Goal: Transaction & Acquisition: Purchase product/service

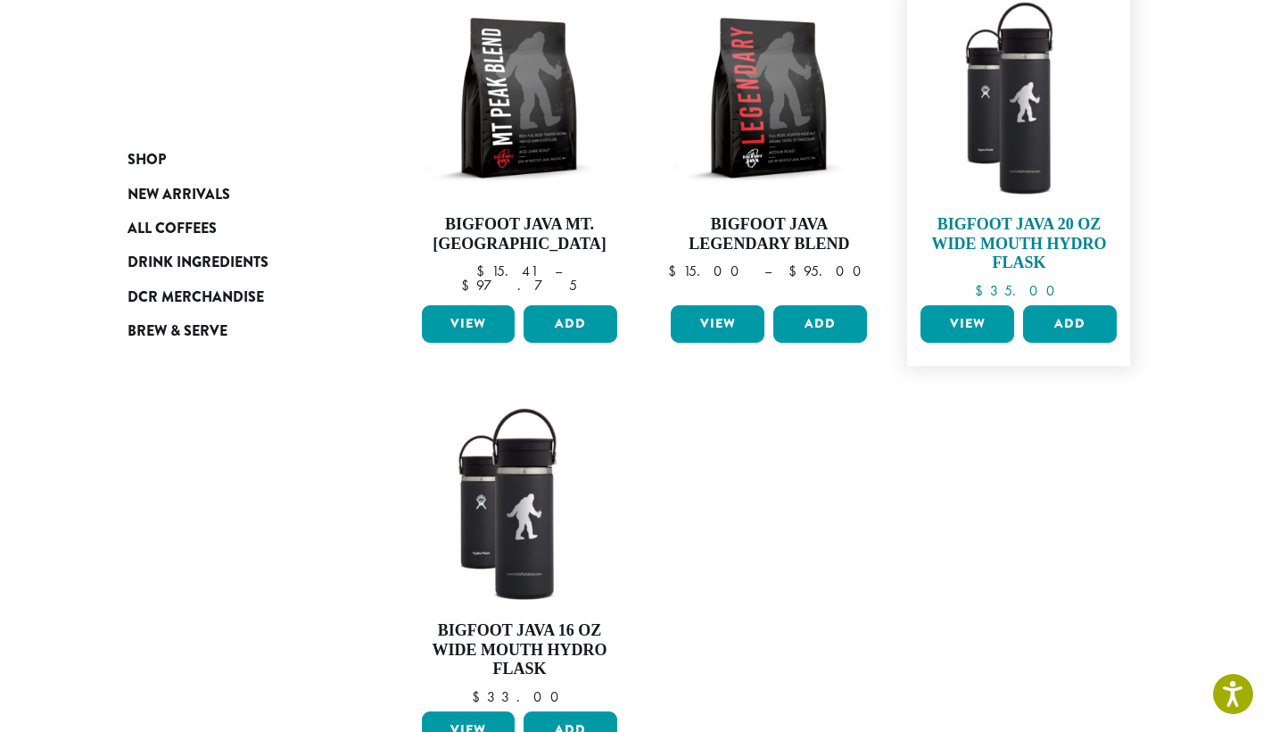
scroll to position [276, 0]
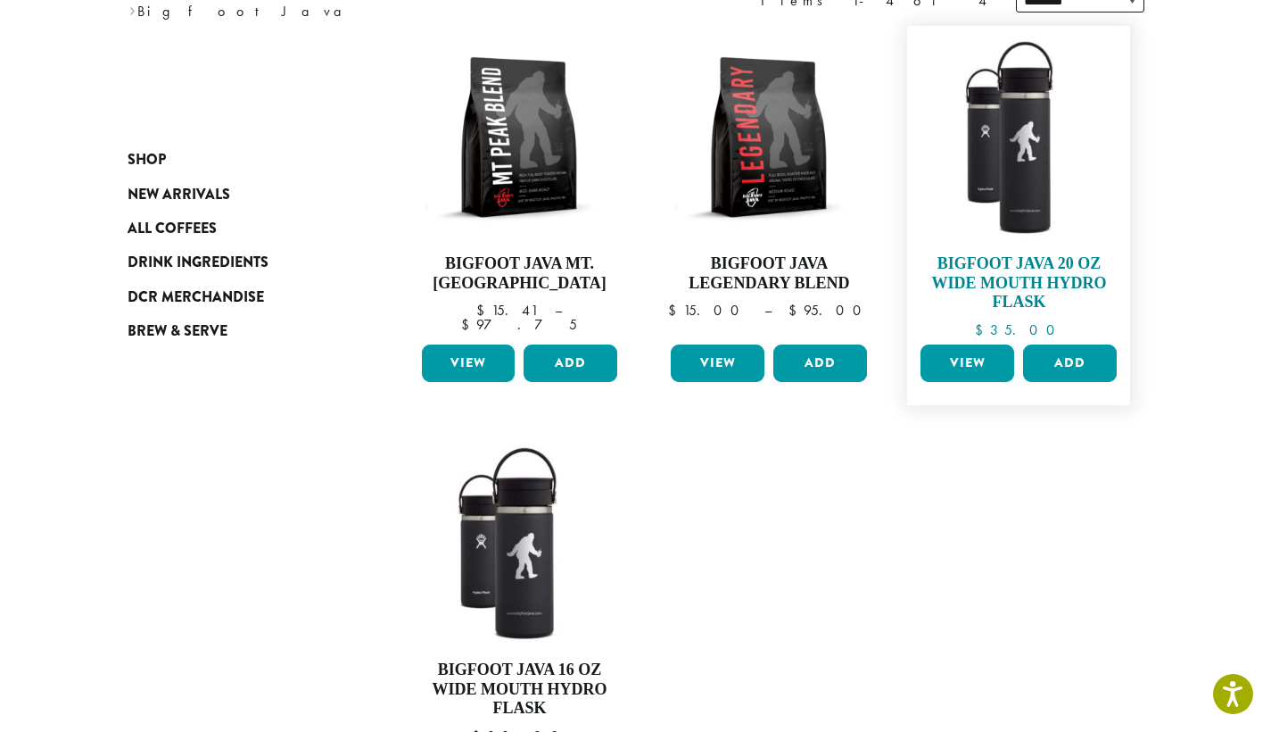
click at [1038, 215] on img at bounding box center [1018, 137] width 205 height 205
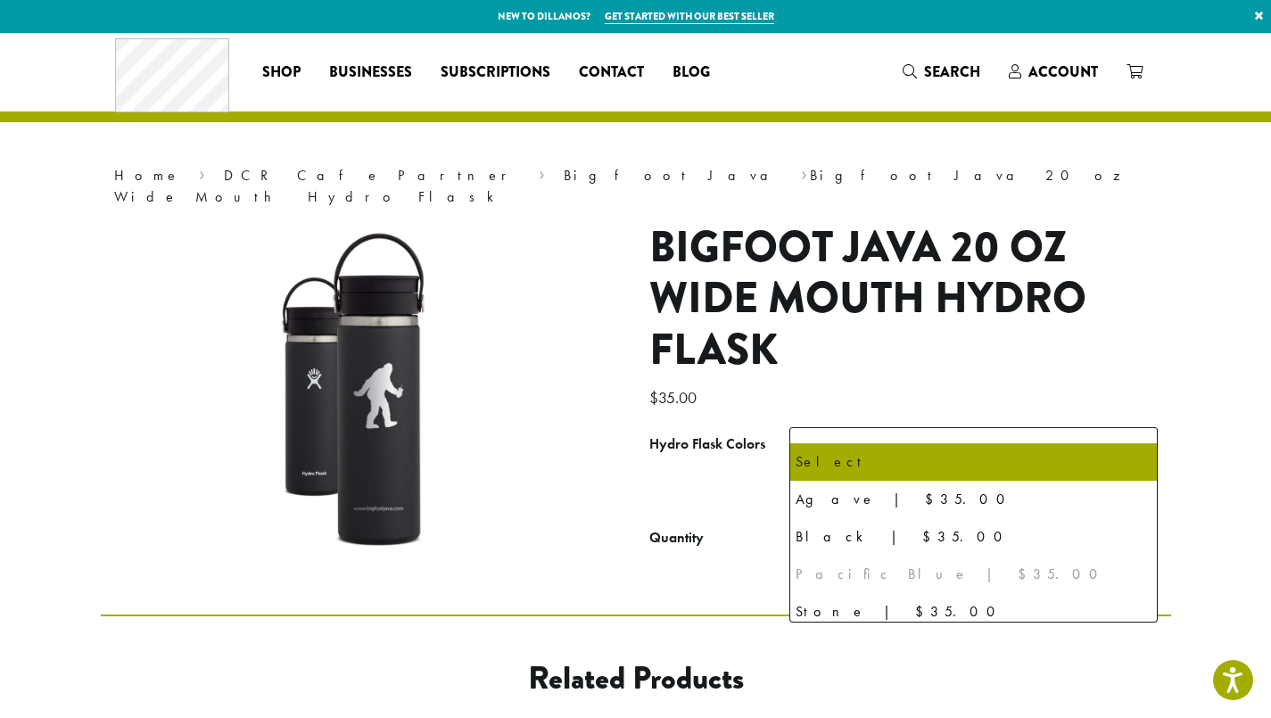
click at [1141, 428] on b at bounding box center [1136, 450] width 44 height 44
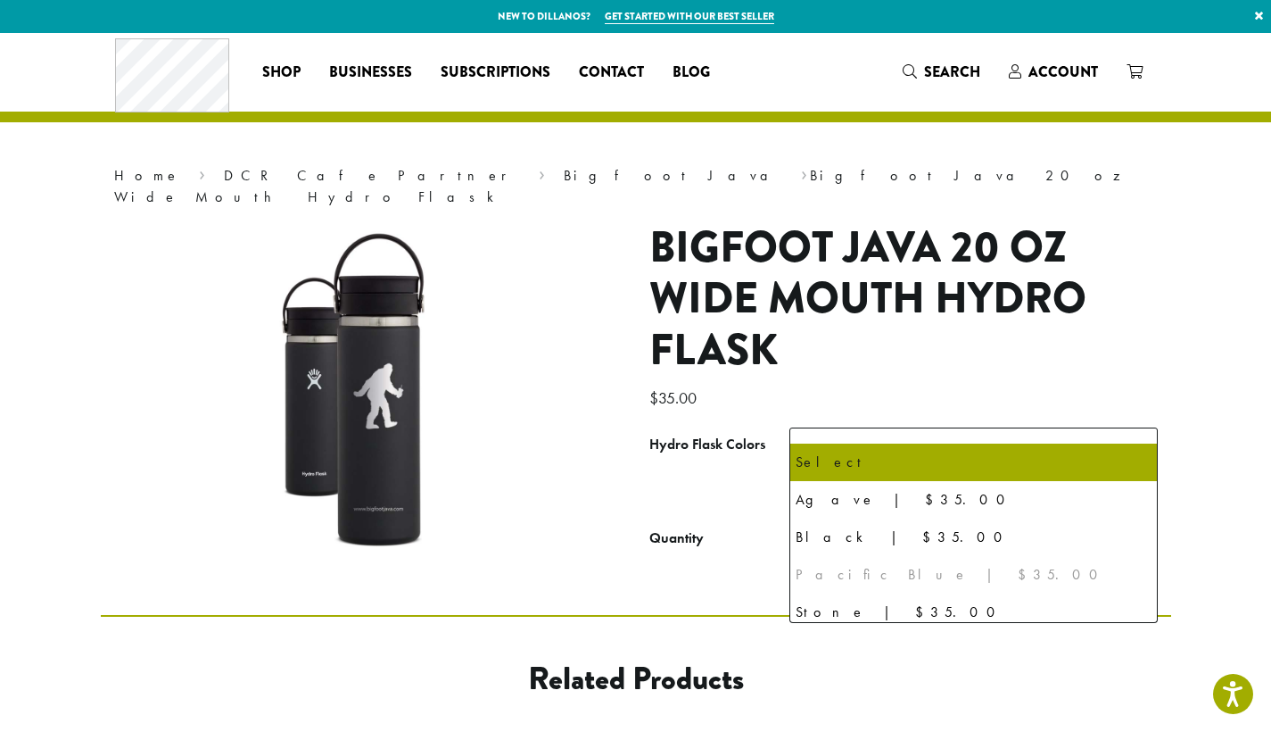
click at [1134, 428] on b at bounding box center [1136, 450] width 44 height 44
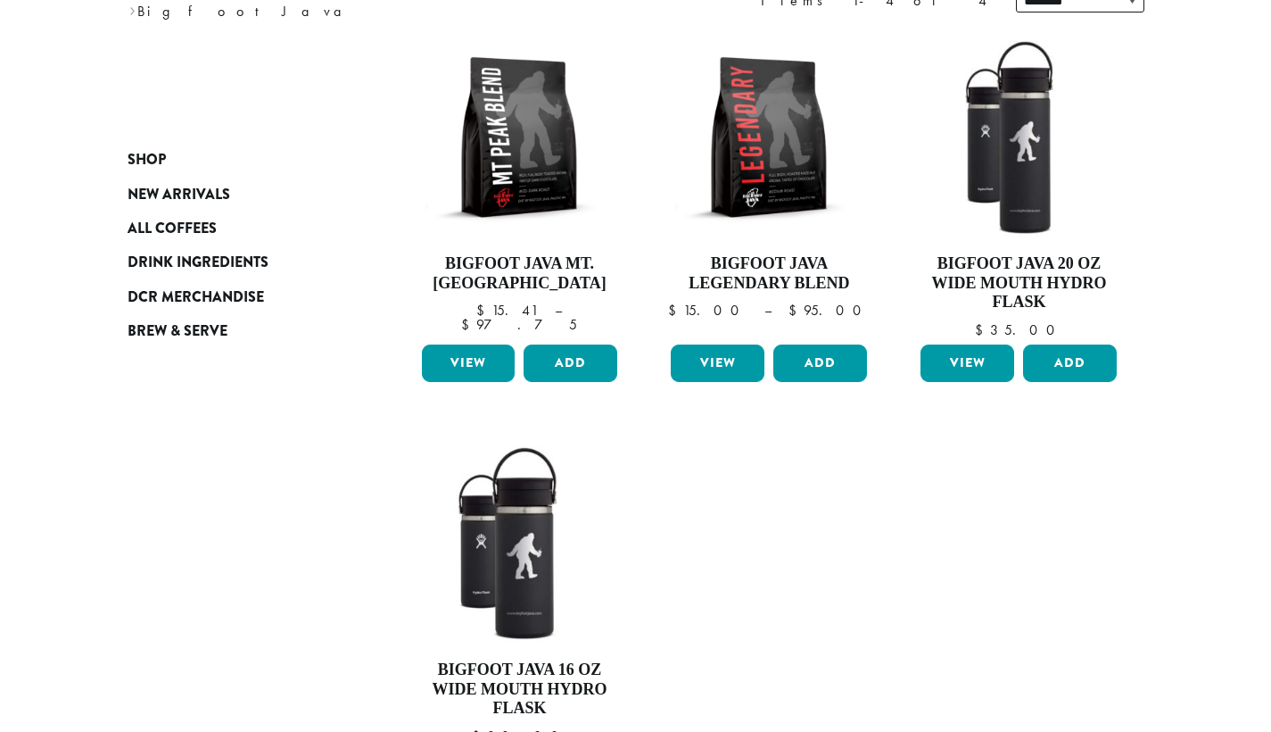
scroll to position [276, 0]
click at [488, 508] on img at bounding box center [519, 543] width 205 height 205
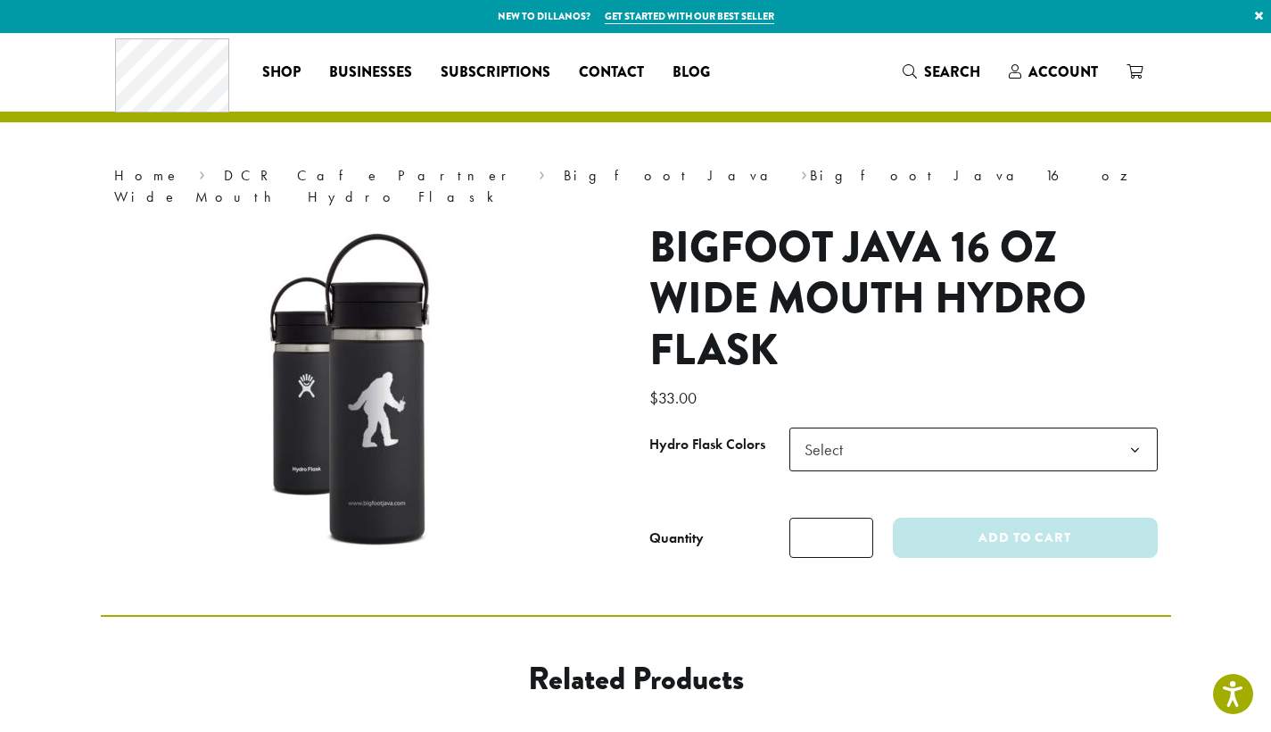
click at [1141, 428] on b at bounding box center [1136, 450] width 44 height 44
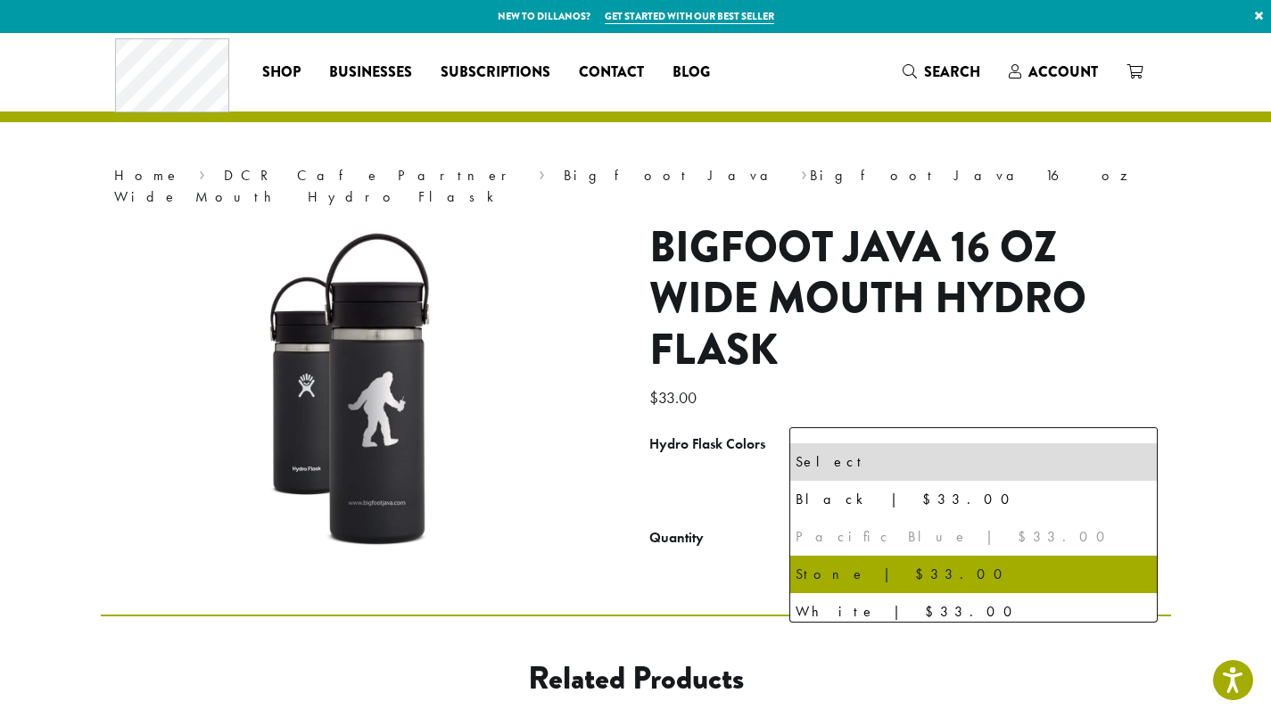
click at [682, 553] on div "**********" at bounding box center [636, 324] width 1071 height 583
